Goal: Task Accomplishment & Management: Manage account settings

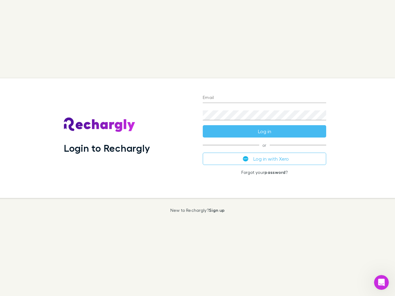
click at [197, 148] on div "Login to Rechargly" at bounding box center [128, 138] width 139 height 120
click at [264, 98] on input "Email" at bounding box center [264, 98] width 123 height 10
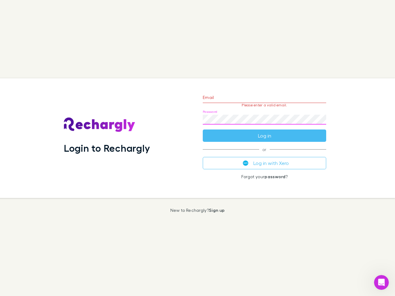
click at [264, 131] on form "Email Please enter a valid email. Password Log in" at bounding box center [264, 115] width 123 height 54
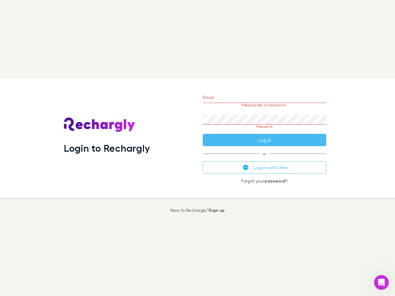
click at [264, 159] on div "Email Please enter a valid email. Password Please fill Log in or Log in with Xe…" at bounding box center [264, 138] width 133 height 120
